Goal: Contribute content: Add original content to the website for others to see

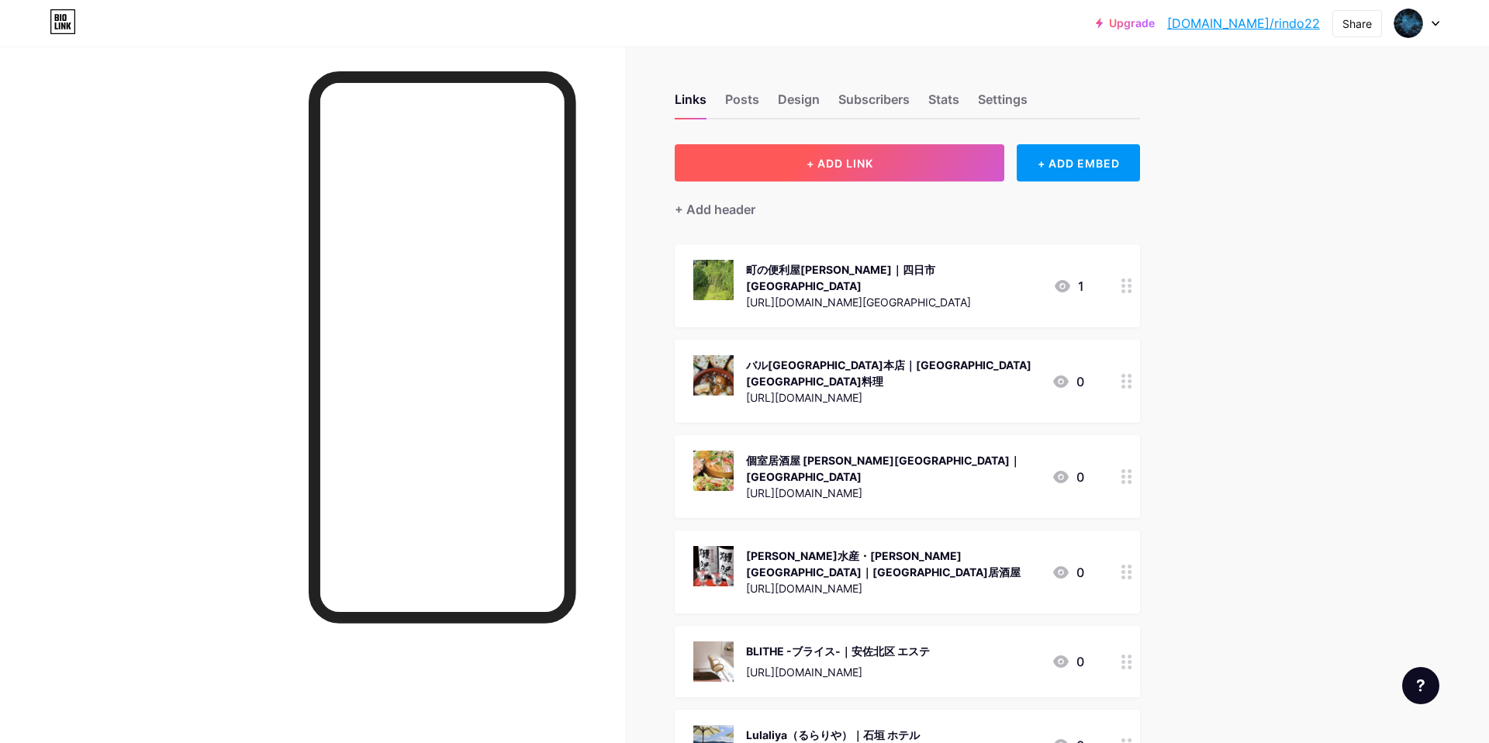
click at [791, 164] on button "+ ADD LINK" at bounding box center [840, 162] width 330 height 37
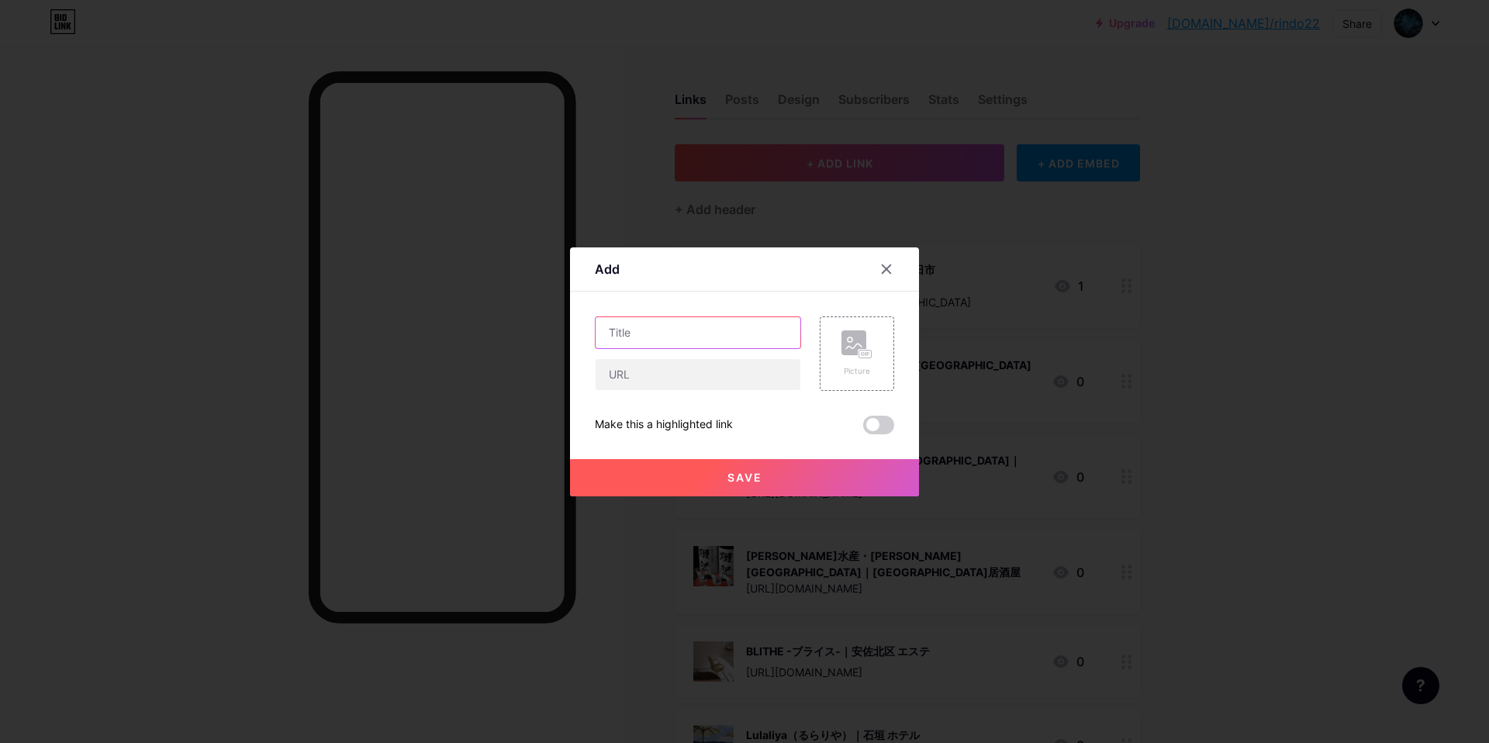
click at [658, 346] on input "text" at bounding box center [698, 332] width 205 height 31
paste input "温活エステ脱毛サロンReid｜[PERSON_NAME]"
type input "温活エステ脱毛サロンReid｜[PERSON_NAME]"
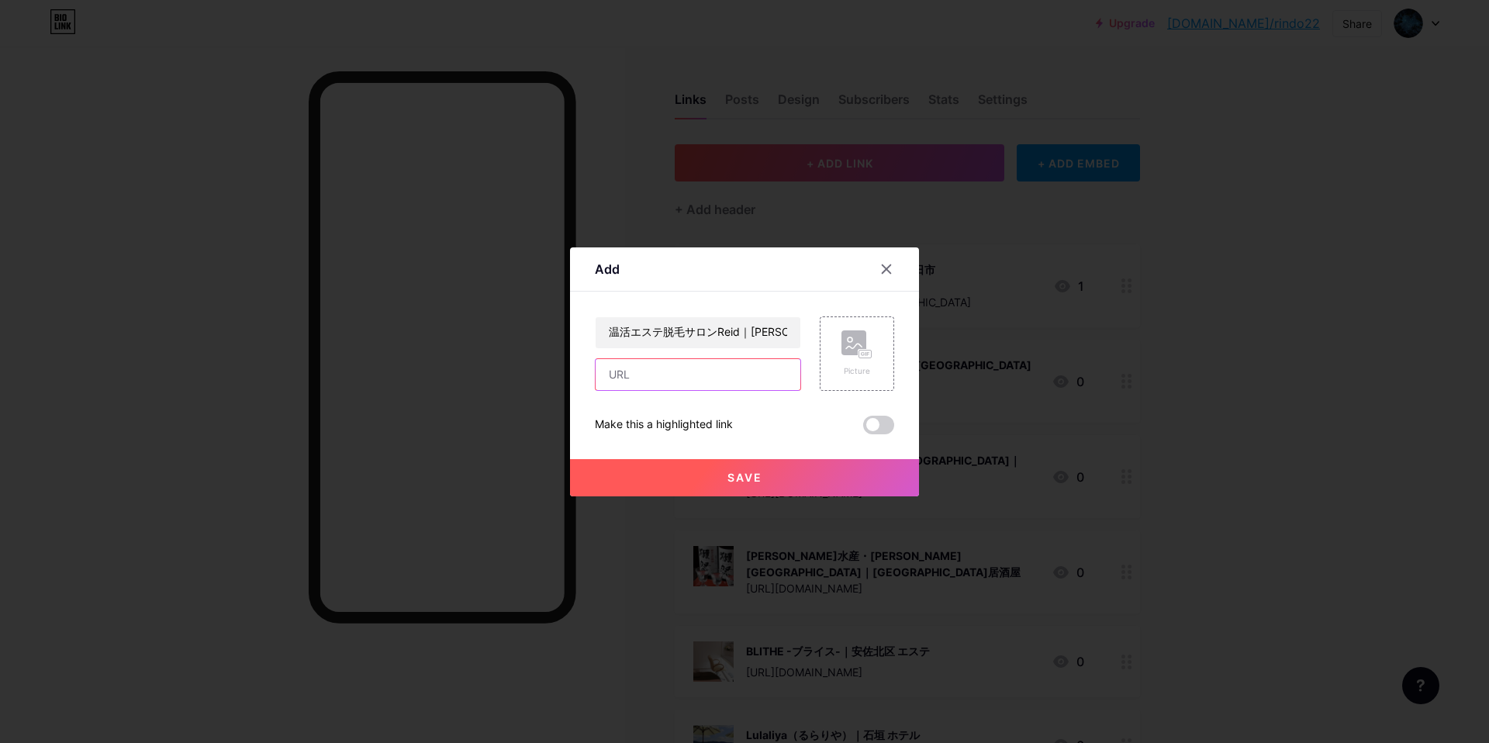
drag, startPoint x: 662, startPoint y: 384, endPoint x: 676, endPoint y: 363, distance: 25.6
click at [649, 373] on input "text" at bounding box center [698, 374] width 205 height 31
paste input "[URL][DOMAIN_NAME]"
type input "[URL][DOMAIN_NAME]"
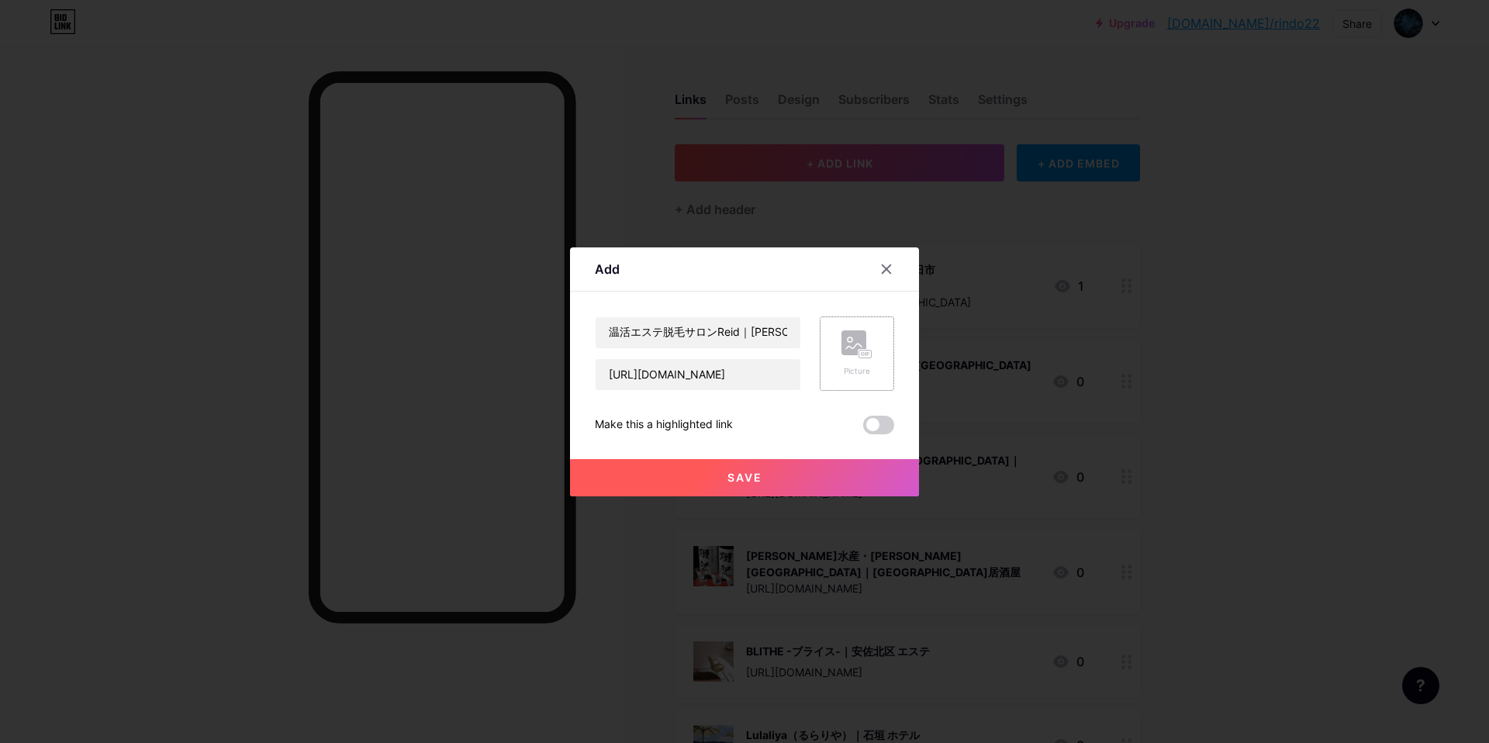
scroll to position [0, 0]
click at [858, 349] on rect at bounding box center [865, 353] width 14 height 9
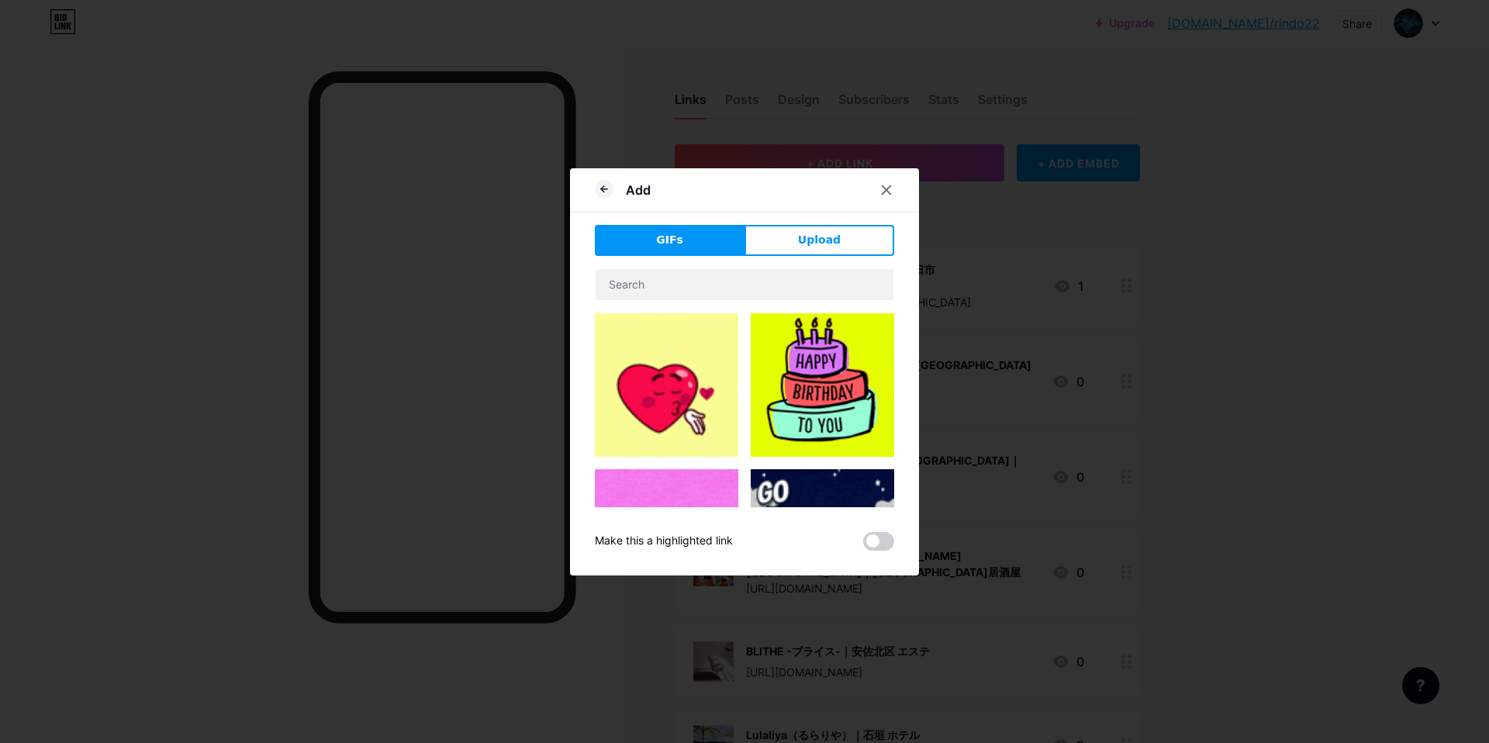
click at [798, 238] on button "Upload" at bounding box center [819, 240] width 150 height 31
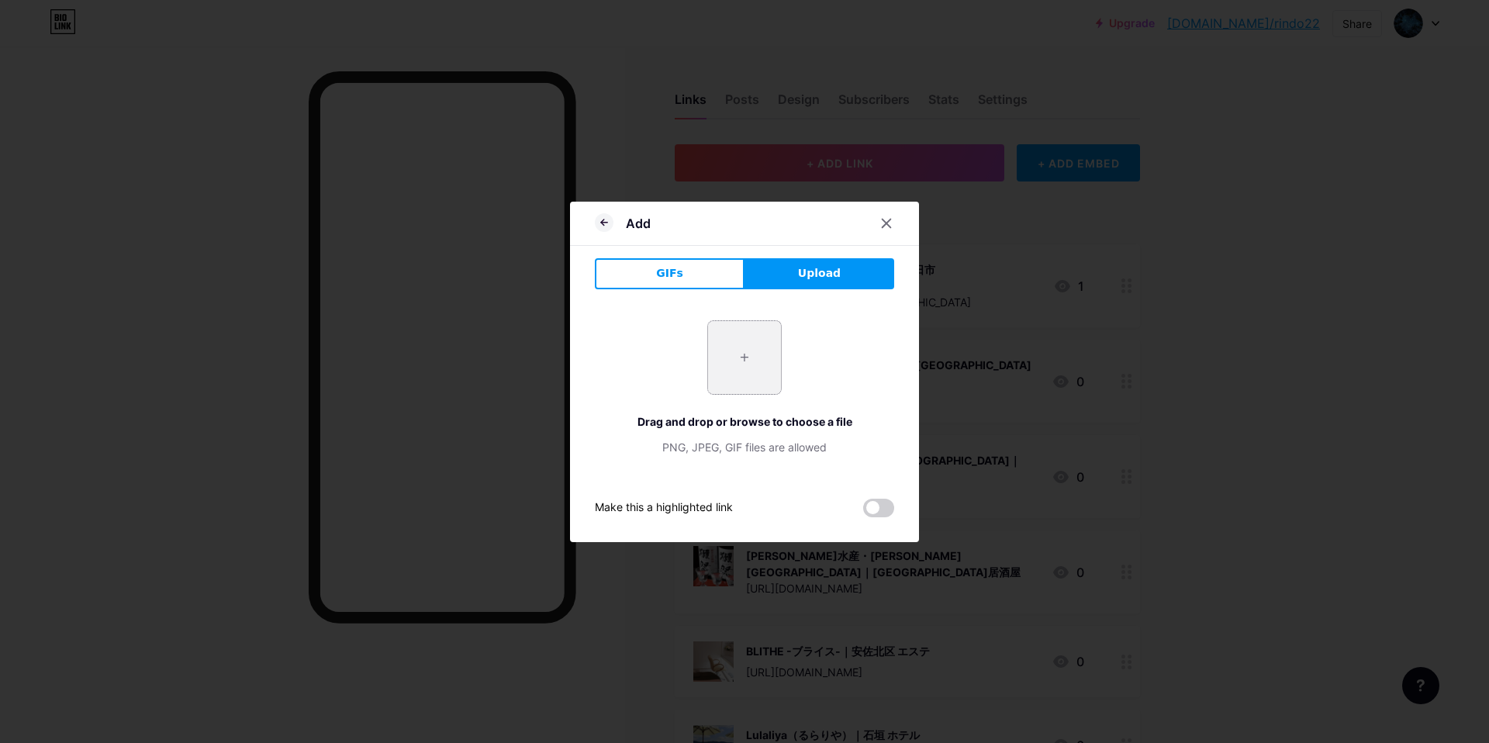
click at [762, 359] on input "file" at bounding box center [744, 357] width 73 height 73
type input "C:\fakepath\スクリーンショット 2025-09-10 12.41.56.jpg"
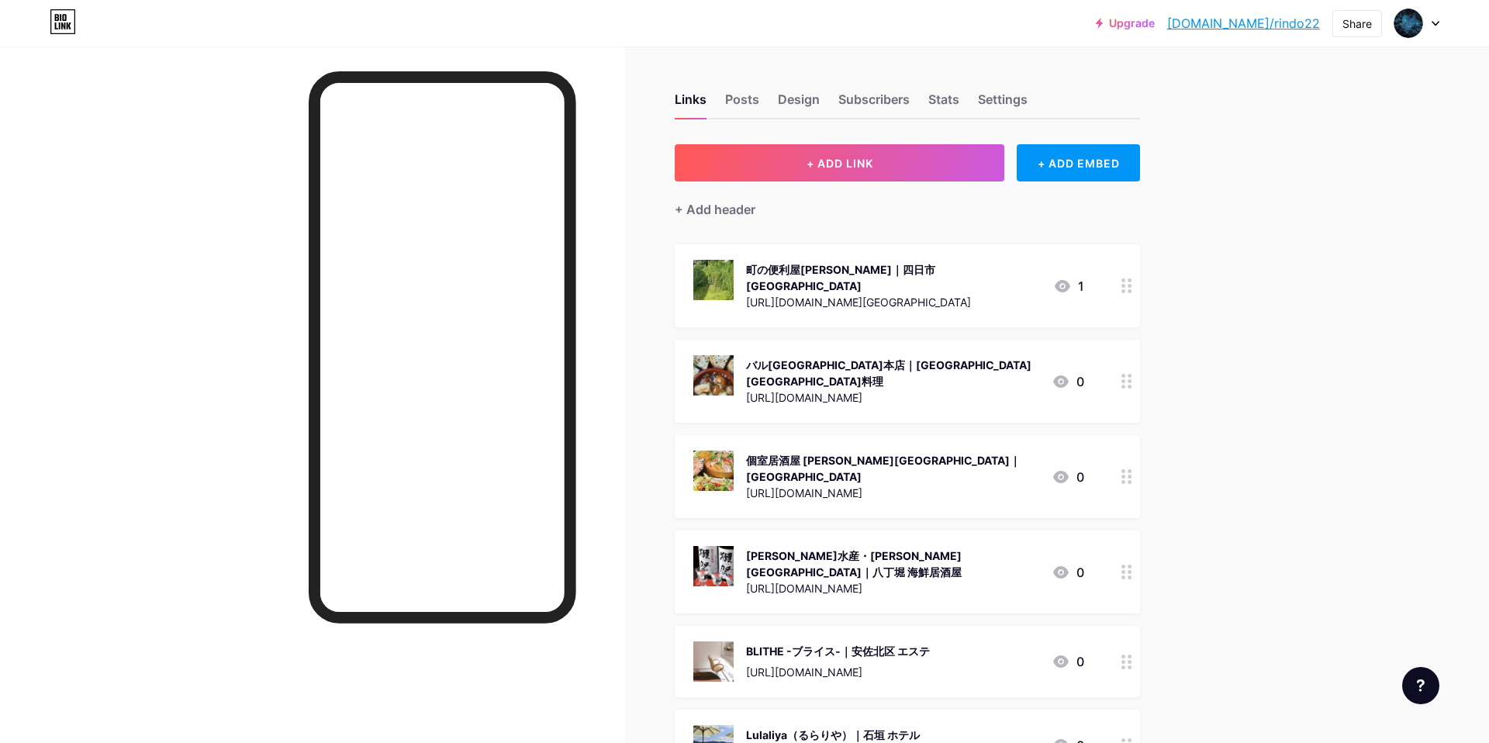
click at [1259, 21] on link "[DOMAIN_NAME]/rindo22" at bounding box center [1243, 23] width 153 height 19
click at [848, 160] on span "+ ADD LINK" at bounding box center [840, 163] width 67 height 13
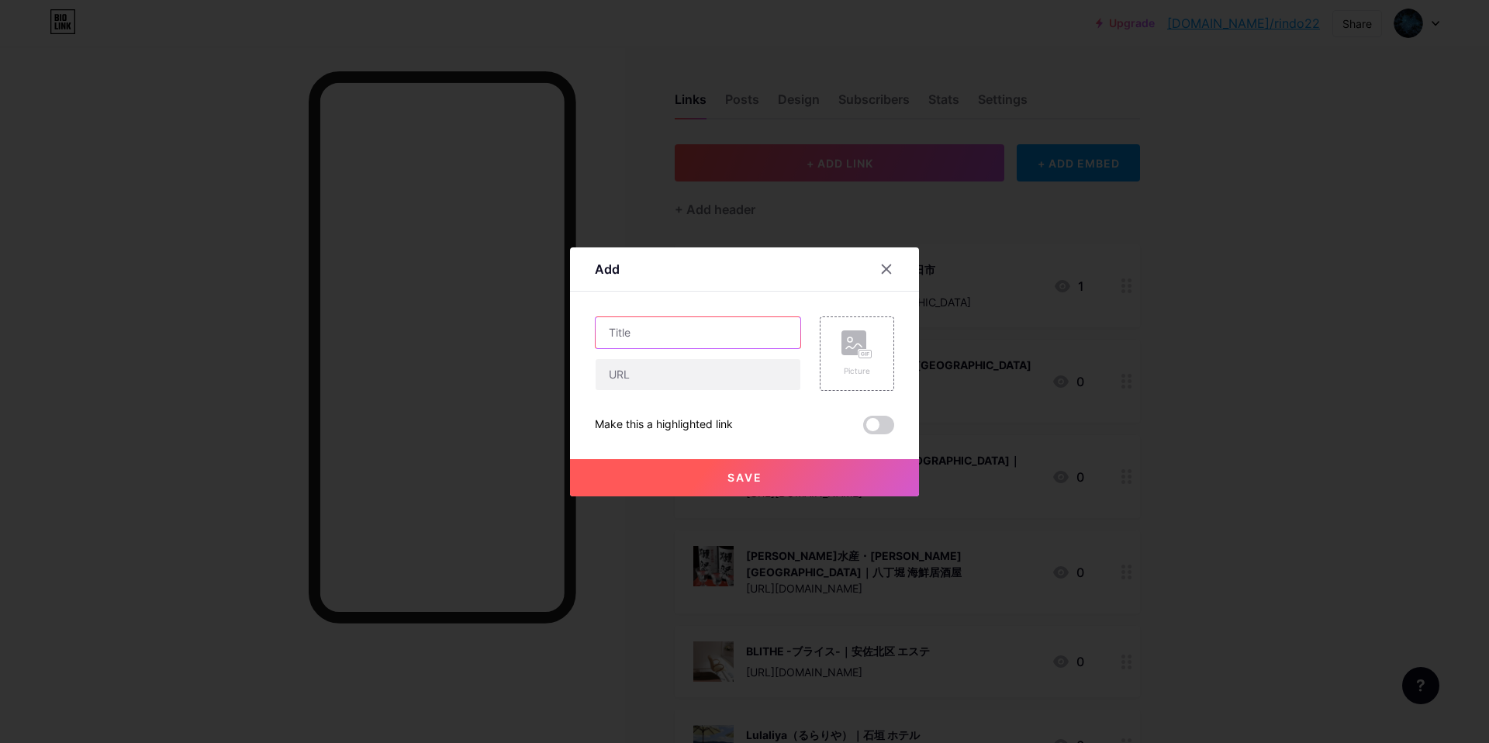
click at [679, 342] on input "text" at bounding box center [698, 332] width 205 height 31
paste input "Campingcar Gate [GEOGRAPHIC_DATA]｜[GEOGRAPHIC_DATA]"
type input "Campingcar Gate [GEOGRAPHIC_DATA]｜[GEOGRAPHIC_DATA]"
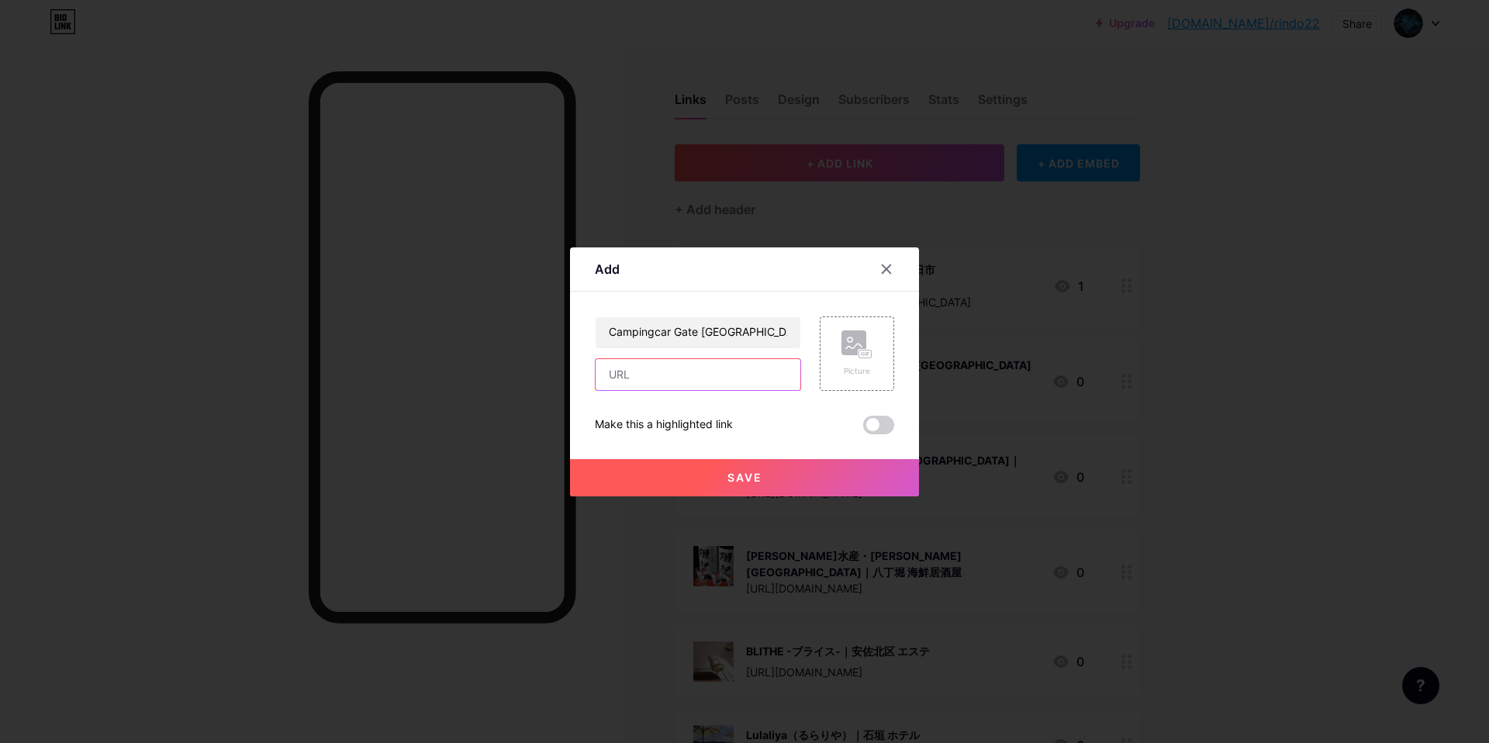
click at [710, 365] on input "text" at bounding box center [698, 374] width 205 height 31
paste input "[URL][DOMAIN_NAME]"
type input "[URL][DOMAIN_NAME]"
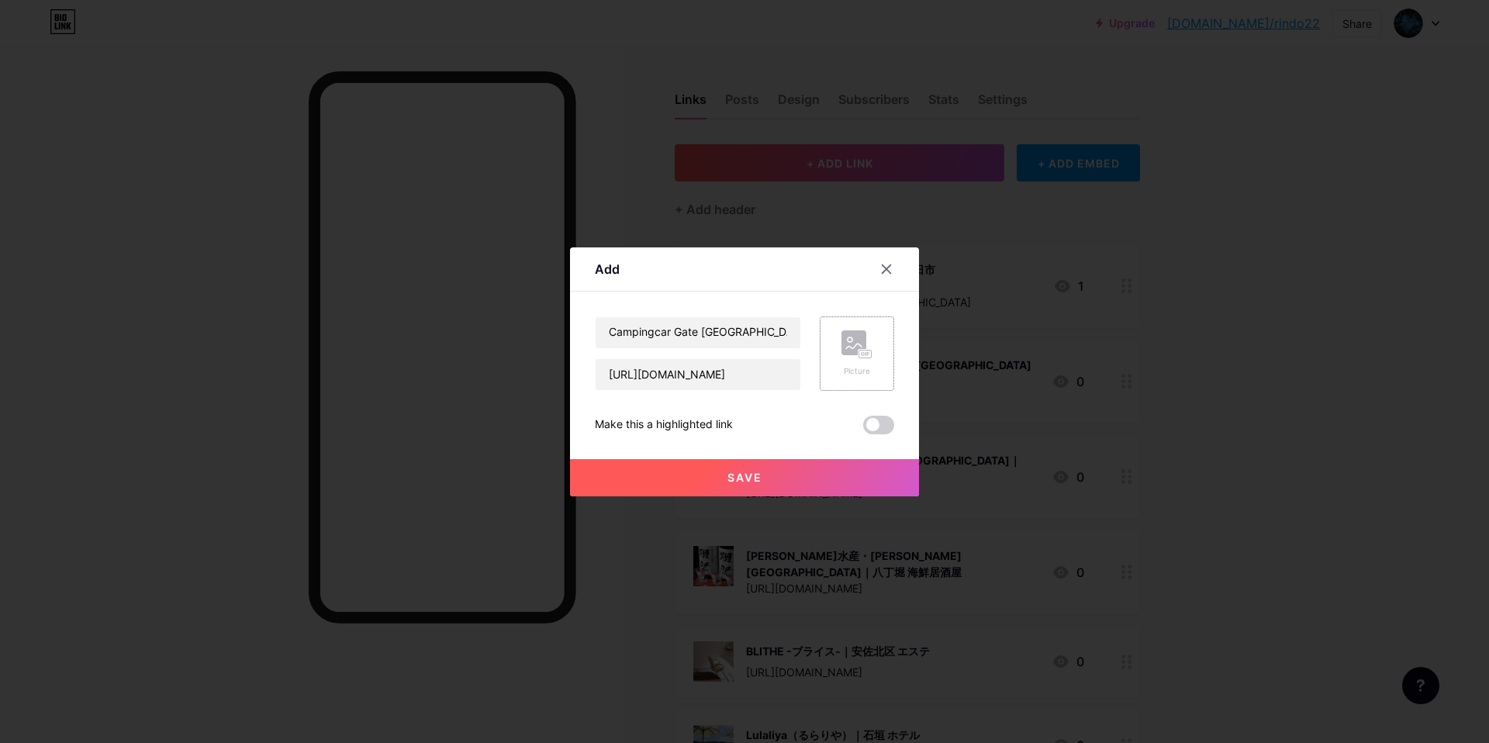
click at [838, 359] on div "Picture" at bounding box center [857, 353] width 74 height 74
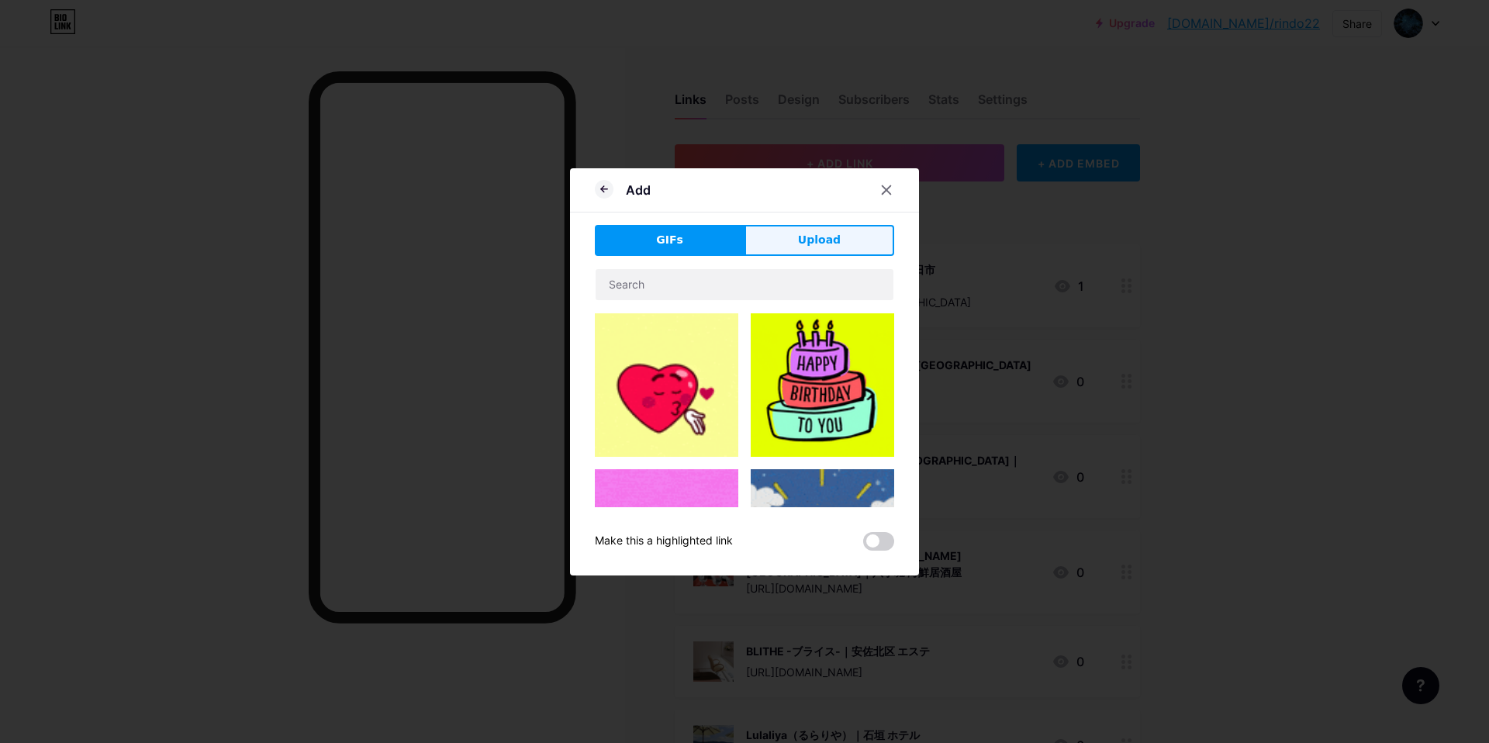
drag, startPoint x: 817, startPoint y: 247, endPoint x: 792, endPoint y: 264, distance: 30.1
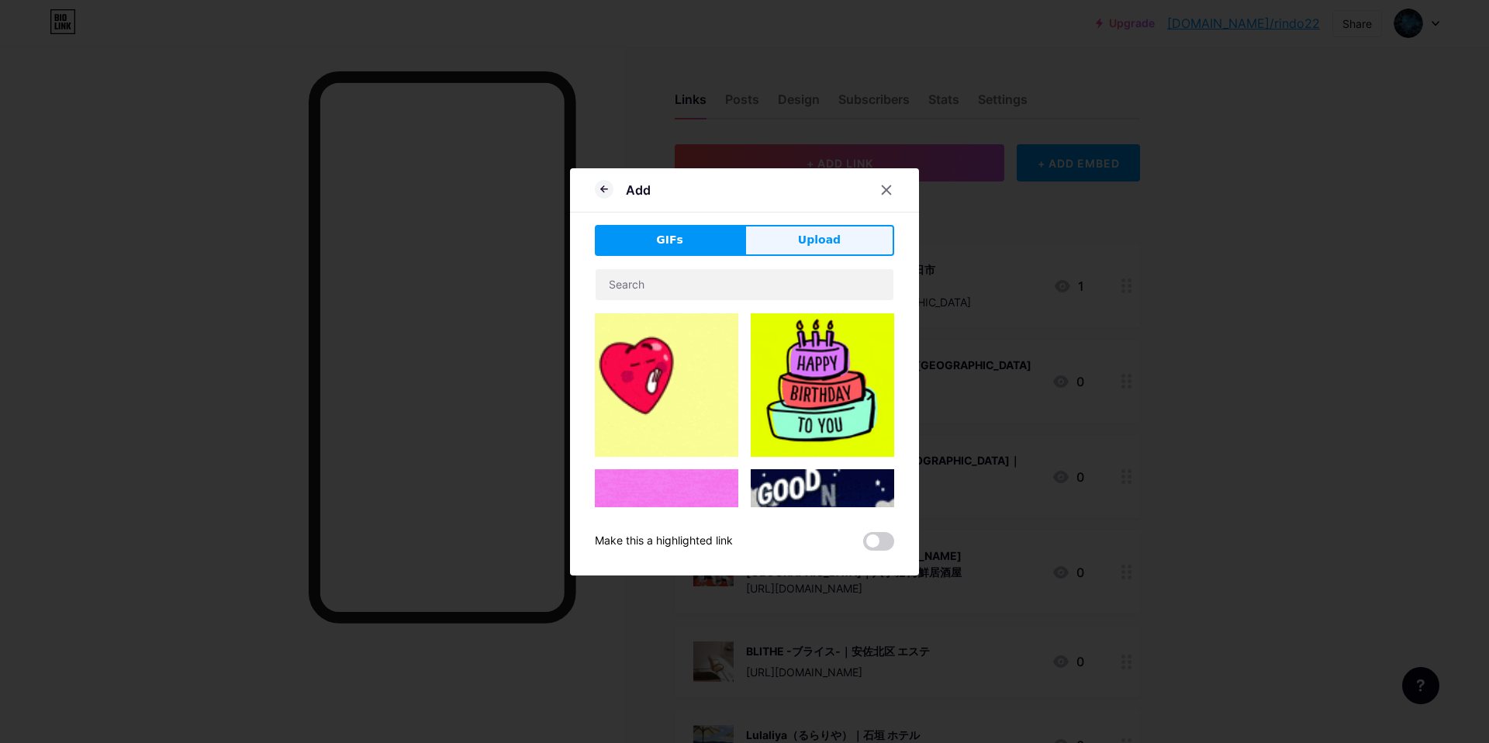
click at [815, 247] on span "Upload" at bounding box center [819, 240] width 43 height 16
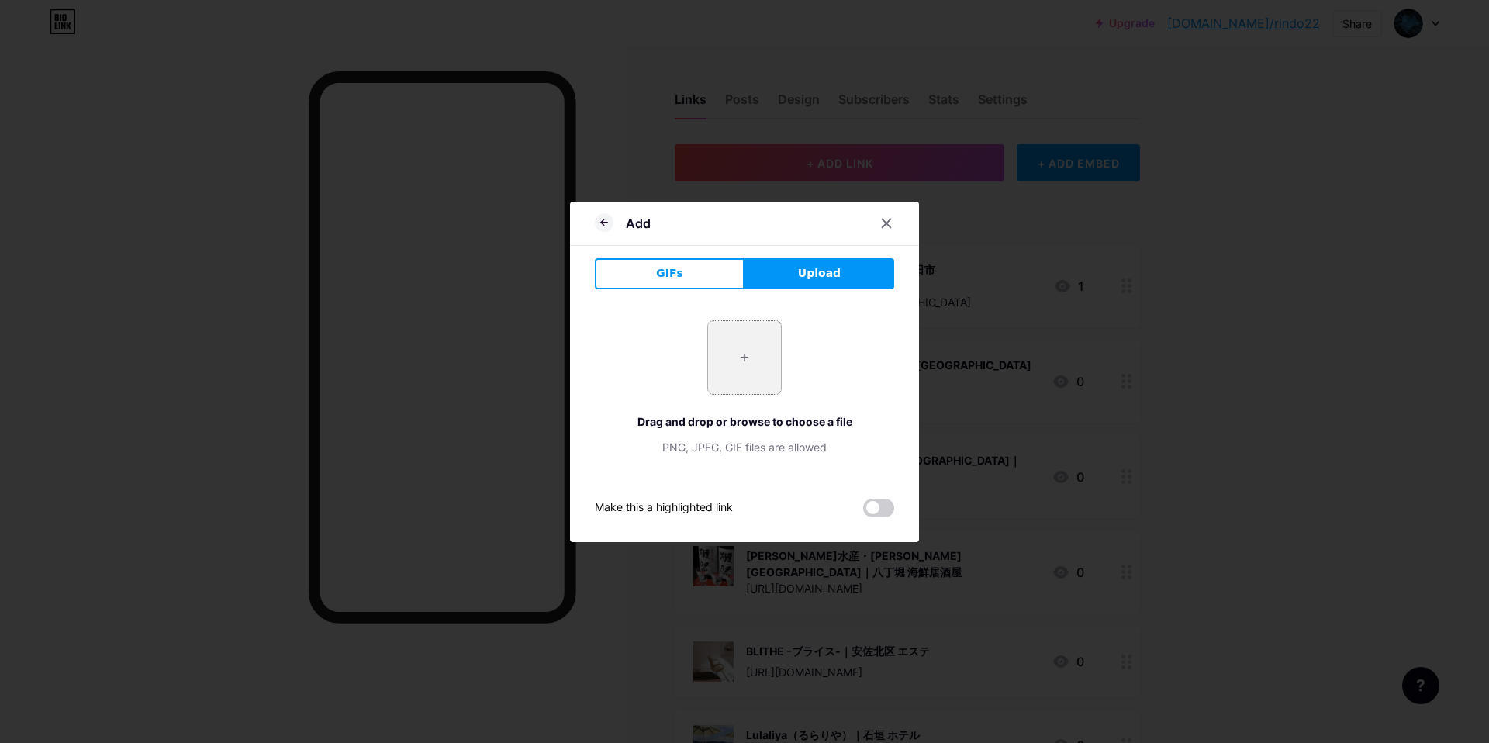
click at [743, 366] on input "file" at bounding box center [744, 357] width 73 height 73
type input "C:\fakepath\スクリーンショット 2025-09-10 12.48.04.jpg"
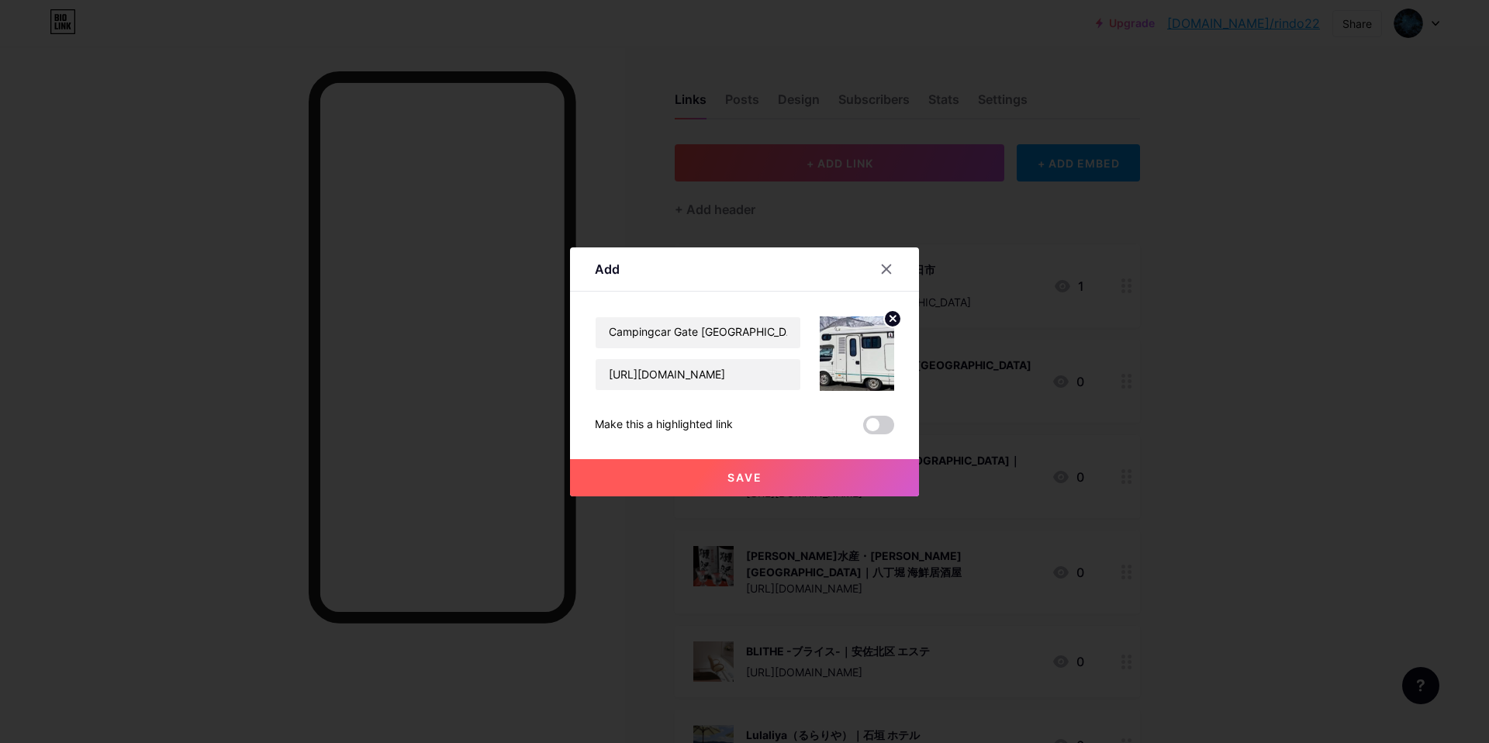
click at [717, 464] on button "Save" at bounding box center [744, 477] width 349 height 37
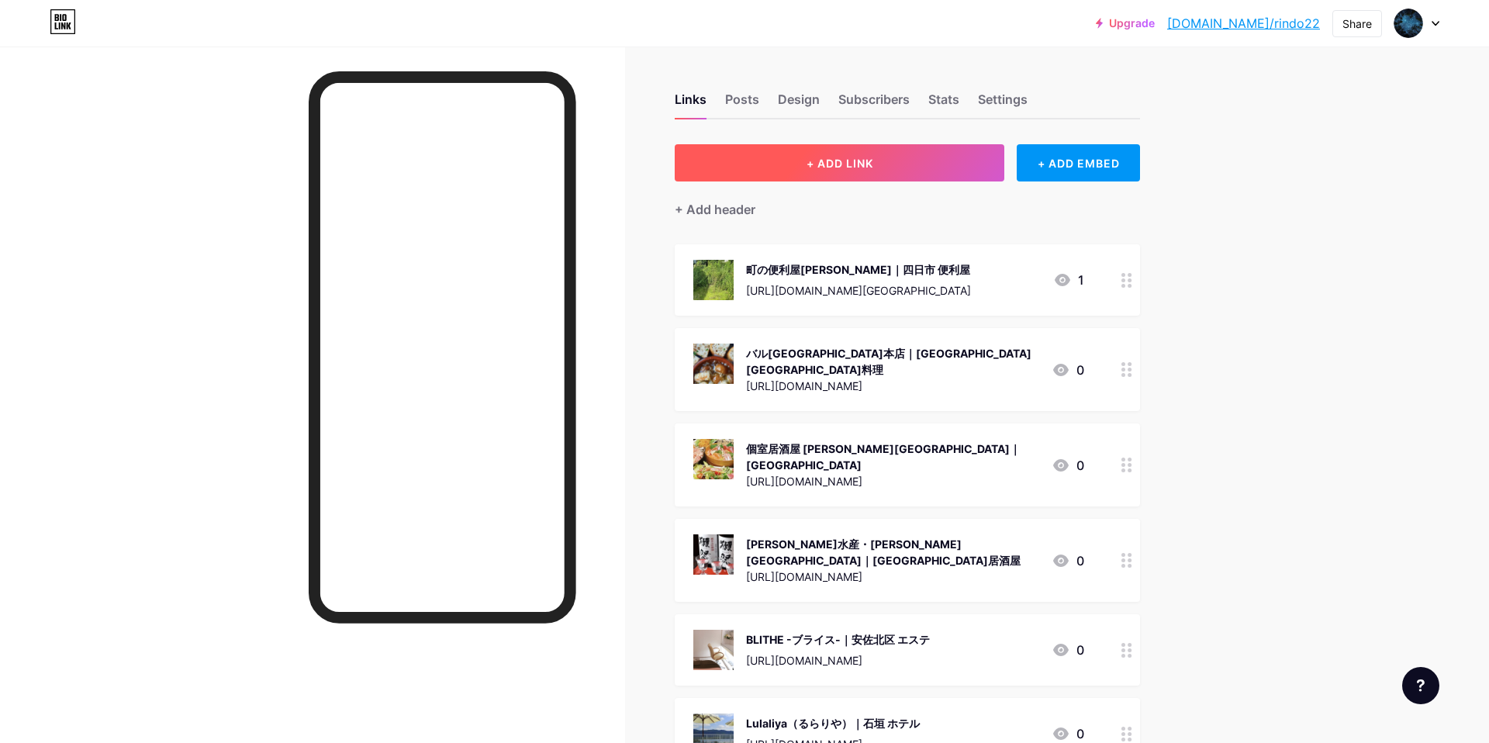
click at [813, 161] on span "+ ADD LINK" at bounding box center [840, 163] width 67 height 13
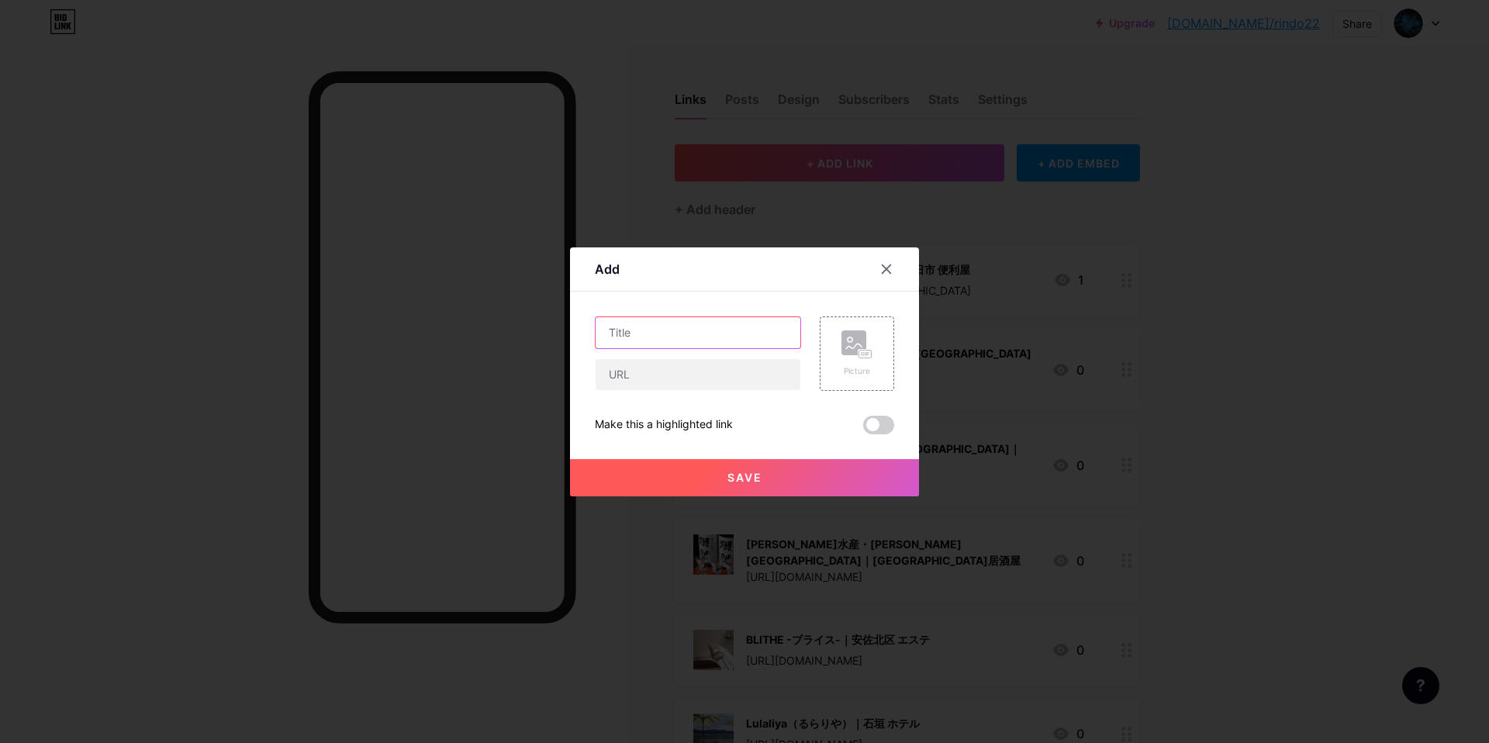
drag, startPoint x: 682, startPoint y: 340, endPoint x: 691, endPoint y: 330, distance: 13.2
click at [681, 340] on input "text" at bounding box center [698, 332] width 205 height 31
paste input "そば処 砂場 [GEOGRAPHIC_DATA]｜[GEOGRAPHIC_DATA] そば"
type input "そば処 砂場 [GEOGRAPHIC_DATA]｜[GEOGRAPHIC_DATA] そば"
click at [675, 387] on input "text" at bounding box center [698, 374] width 205 height 31
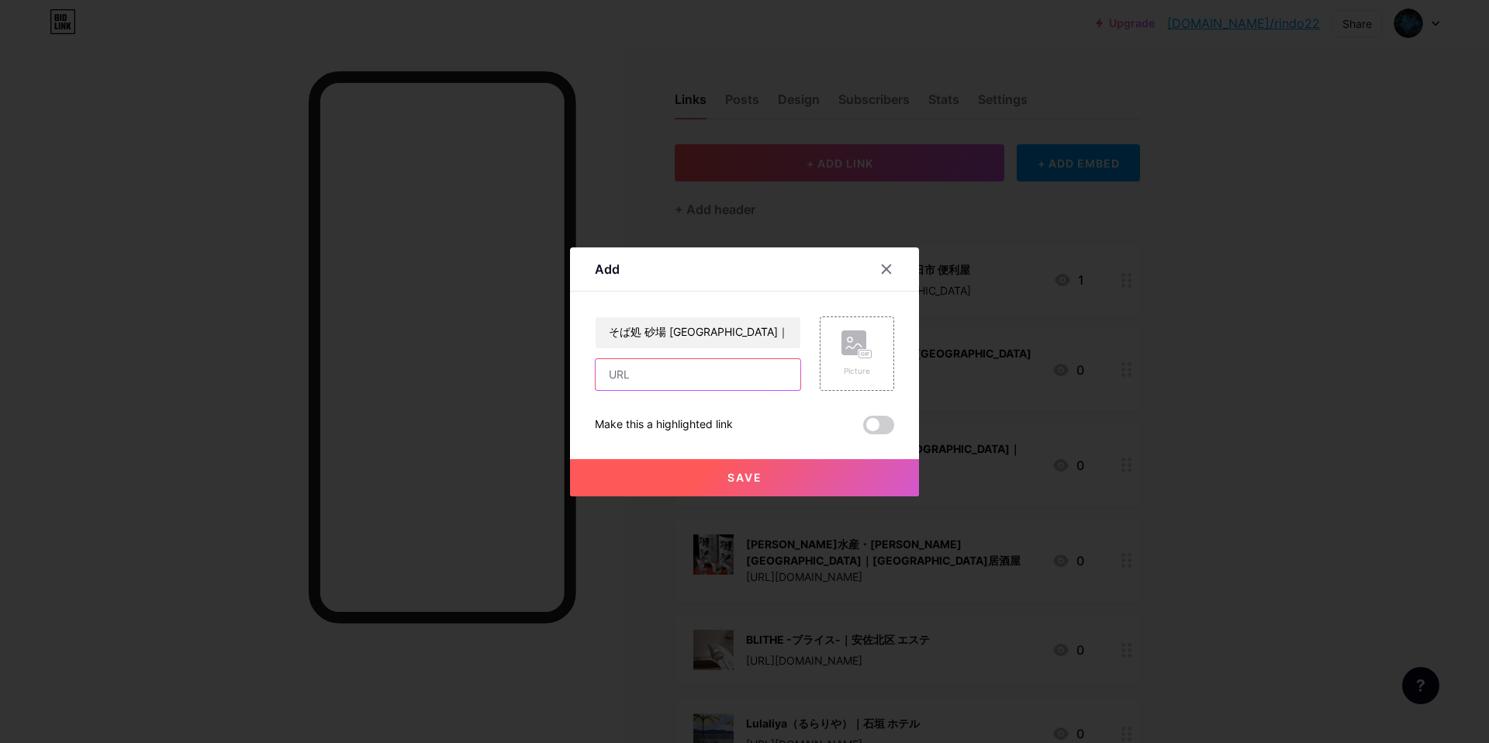
paste input "[URL][DOMAIN_NAME]"
type input "[URL][DOMAIN_NAME]"
click at [855, 350] on rect at bounding box center [853, 342] width 25 height 25
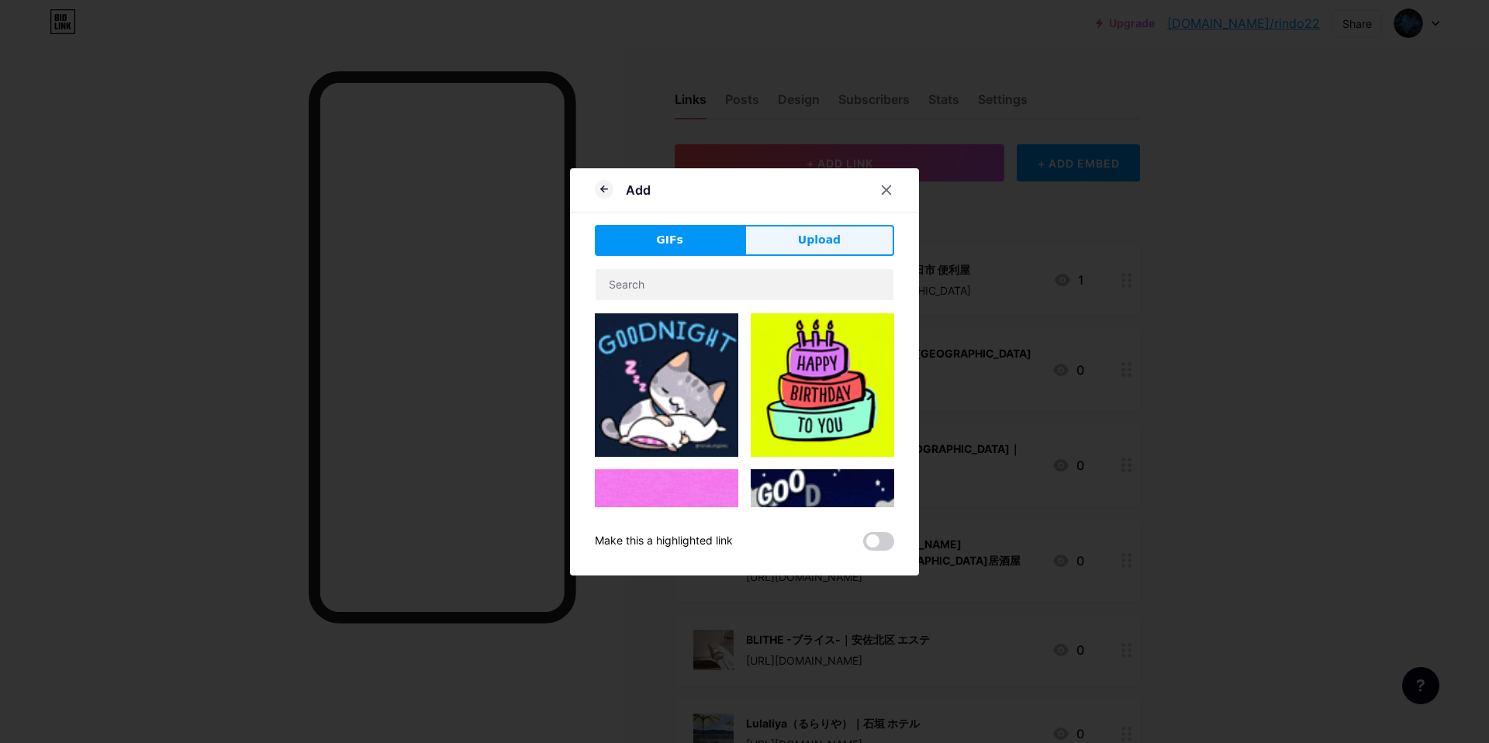
drag, startPoint x: 786, startPoint y: 250, endPoint x: 809, endPoint y: 287, distance: 43.9
click at [786, 250] on button "Upload" at bounding box center [819, 240] width 150 height 31
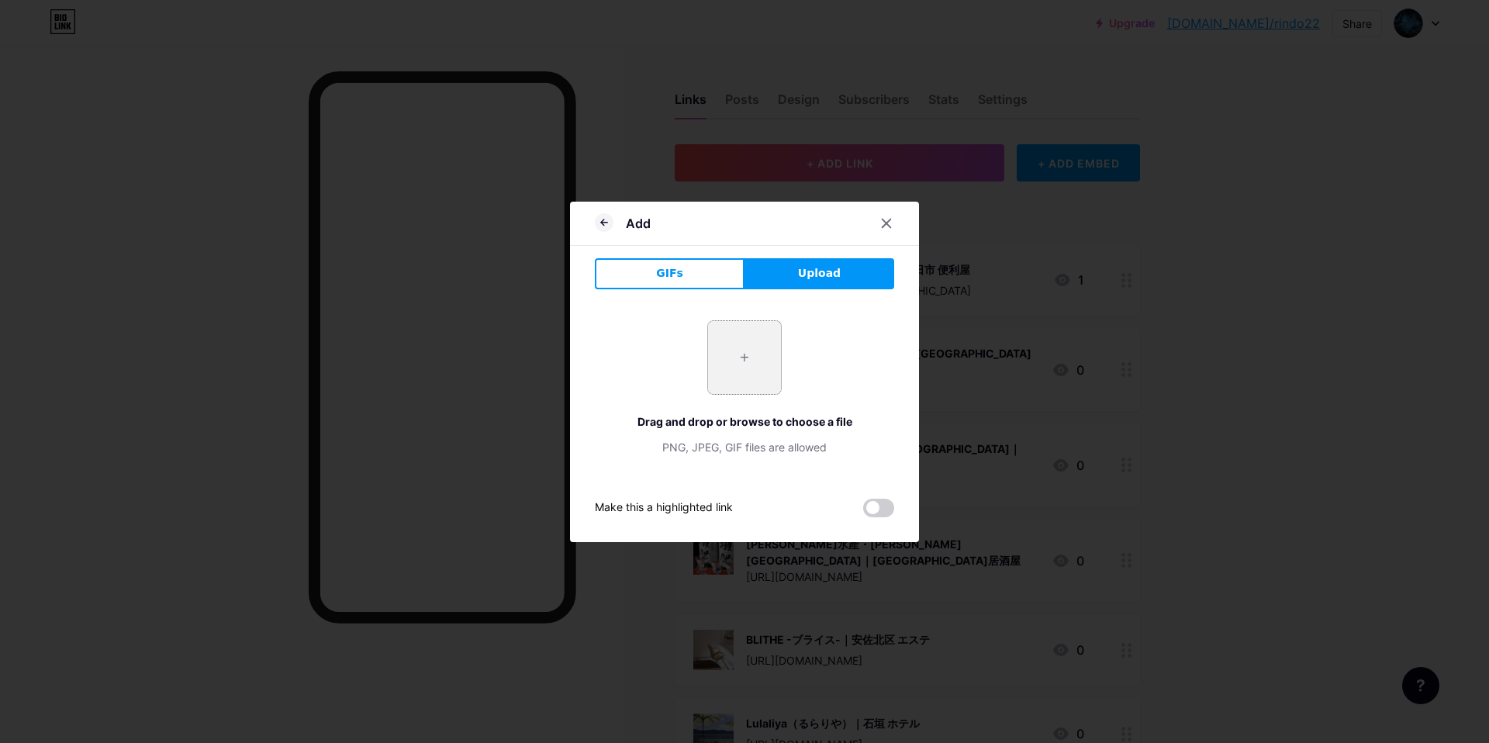
click at [758, 365] on input "file" at bounding box center [744, 357] width 73 height 73
type input "C:\fakepath\スクリーンショット 2025-09-10 12.54.52.jpg"
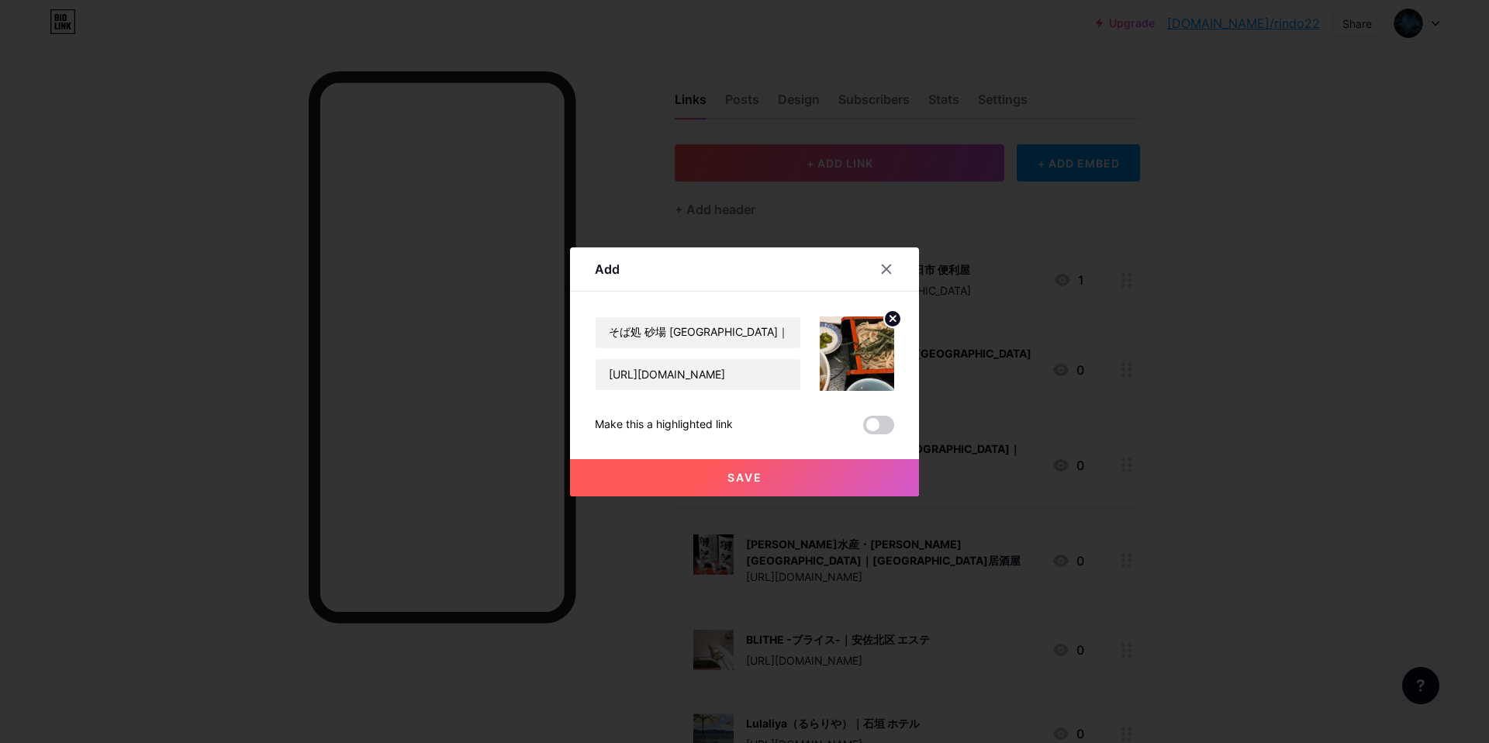
click at [718, 476] on button "Save" at bounding box center [744, 477] width 349 height 37
